Goal: Find specific page/section: Find specific page/section

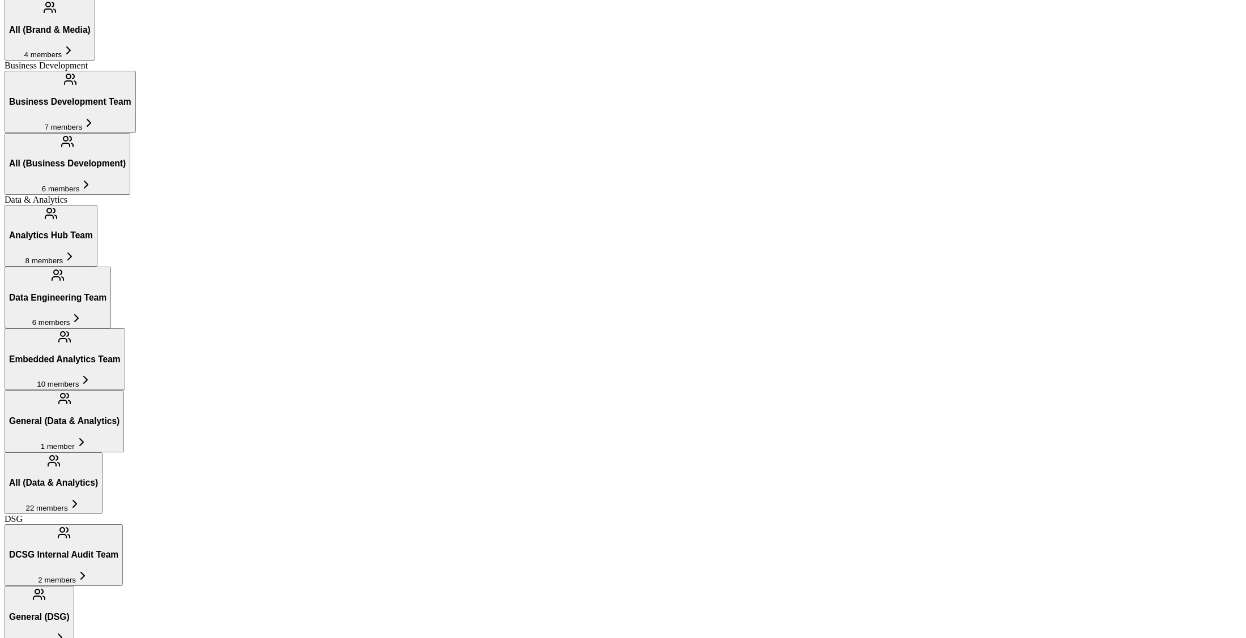
scroll to position [738, 0]
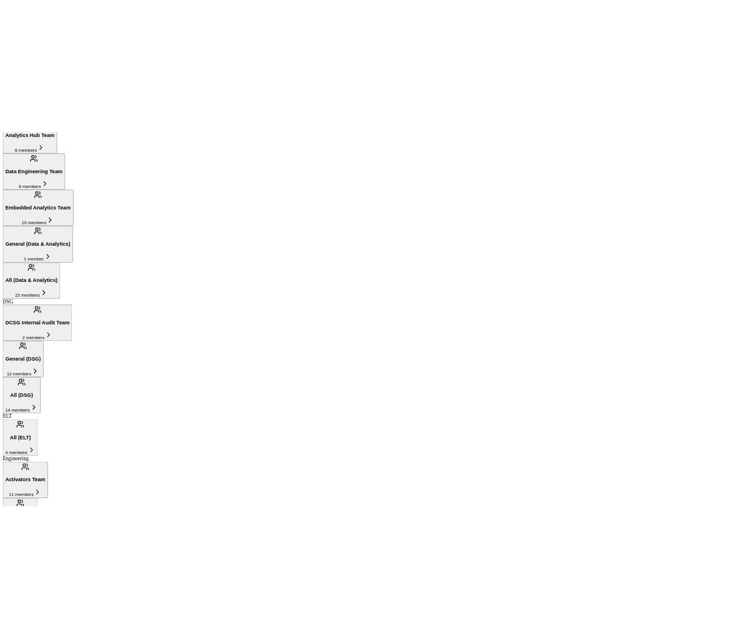
scroll to position [800, 0]
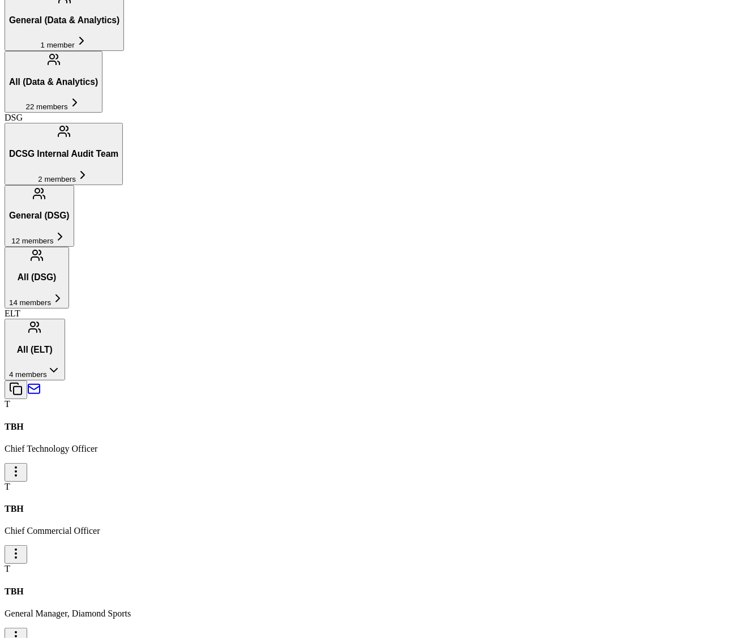
scroll to position [785, 0]
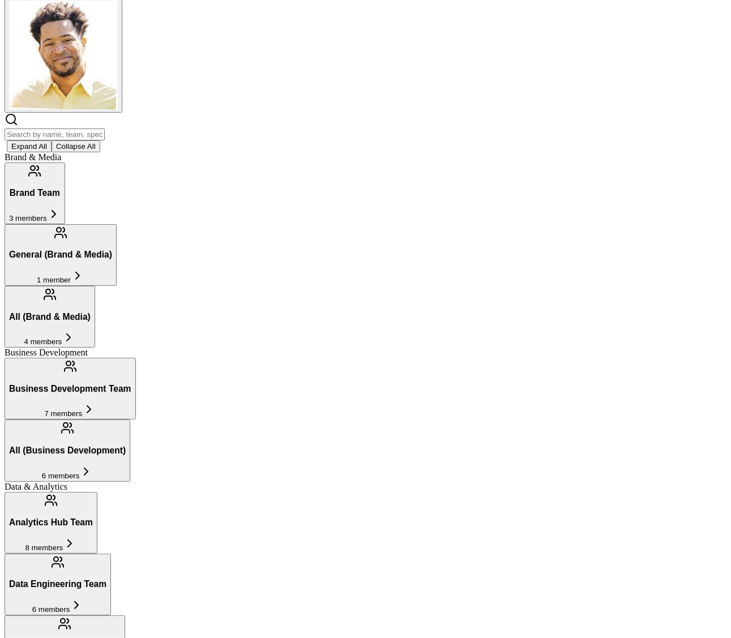
scroll to position [0, 0]
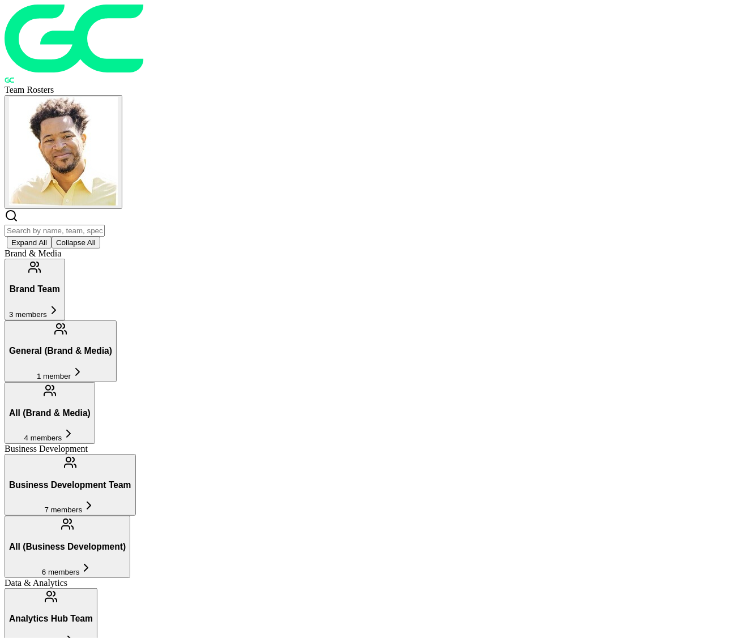
click at [105, 225] on input "text" at bounding box center [55, 231] width 100 height 12
type input "ios"
click at [100, 237] on button "Collapse All" at bounding box center [76, 243] width 49 height 12
